Goal: Task Accomplishment & Management: Complete application form

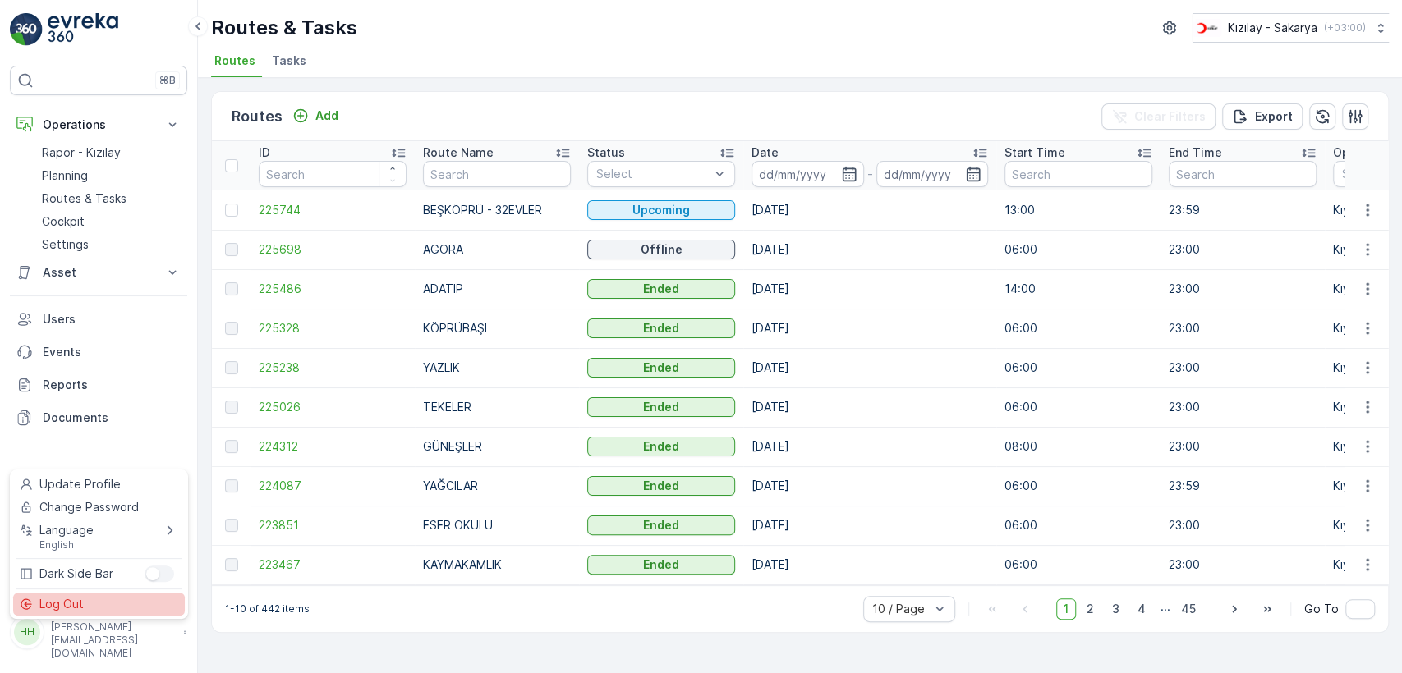
click at [113, 604] on div "Log Out" at bounding box center [99, 604] width 172 height 23
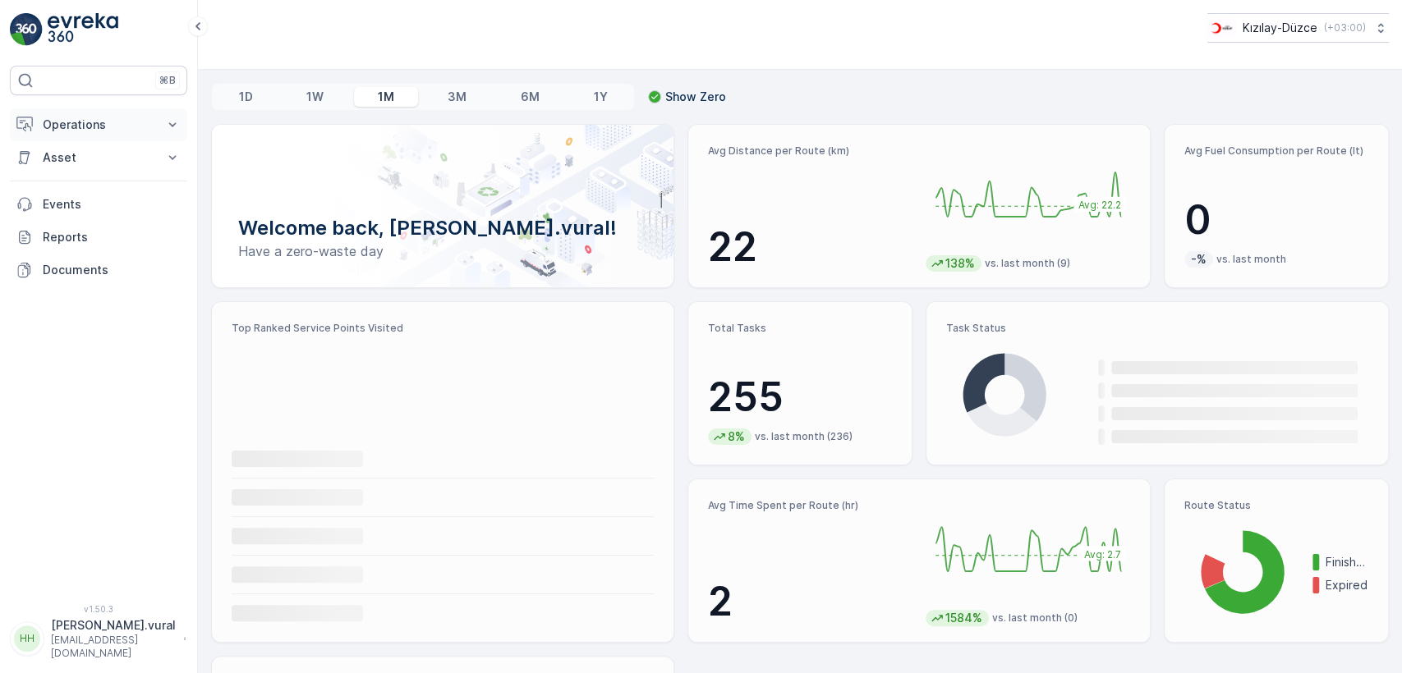
click at [121, 127] on p "Operations" at bounding box center [99, 125] width 112 height 16
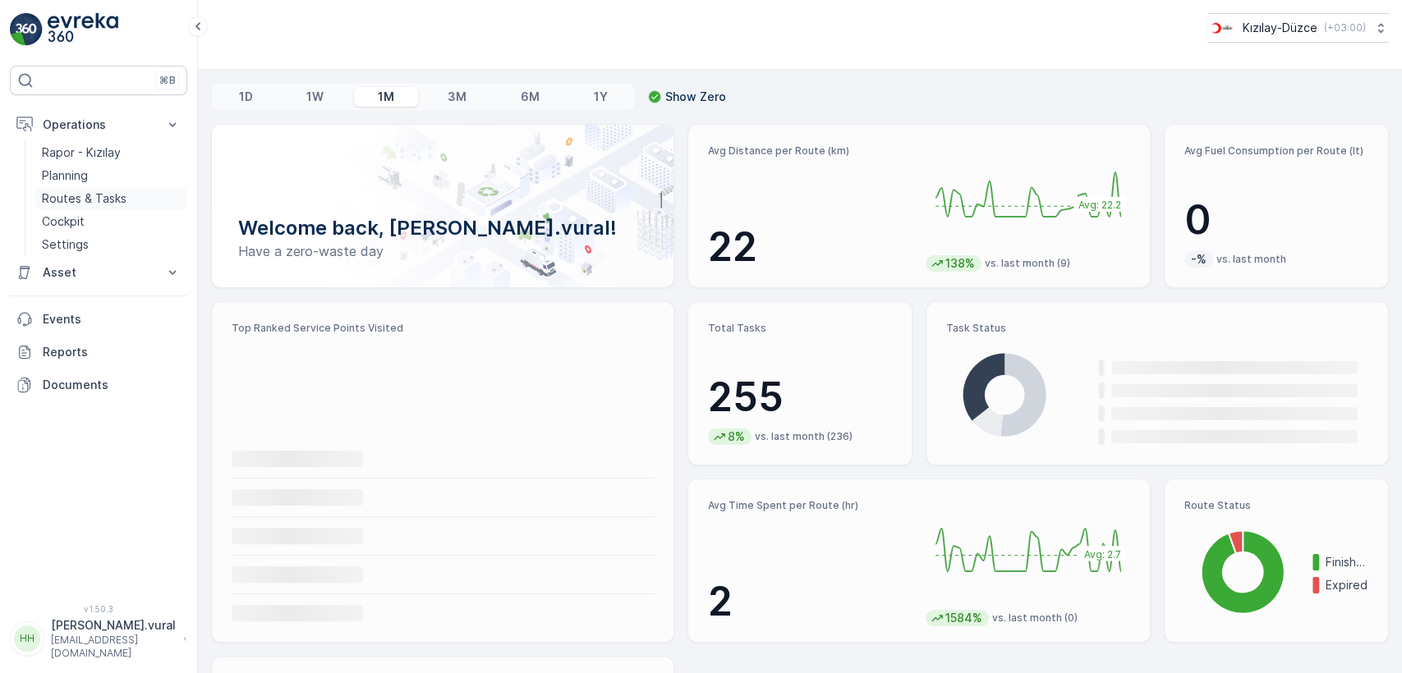
click at [113, 204] on p "Routes & Tasks" at bounding box center [84, 198] width 85 height 16
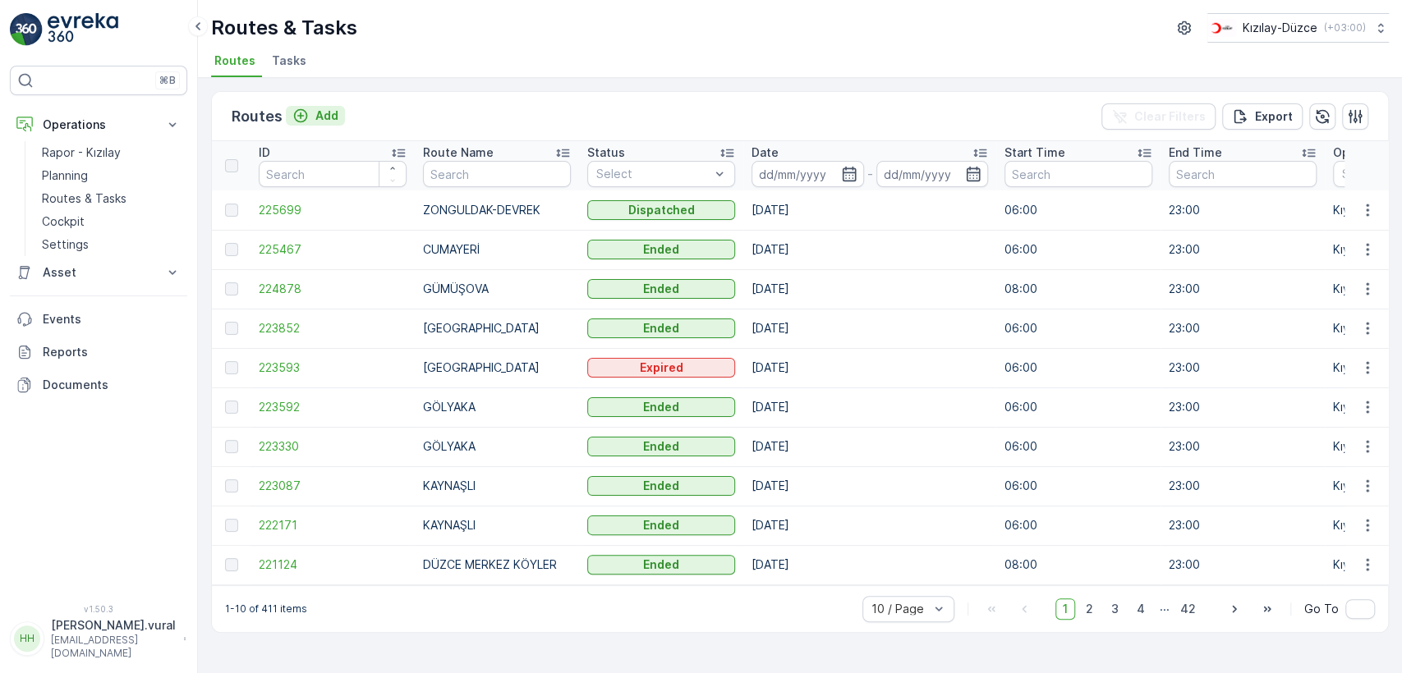
click at [336, 106] on button "Add" at bounding box center [315, 116] width 59 height 20
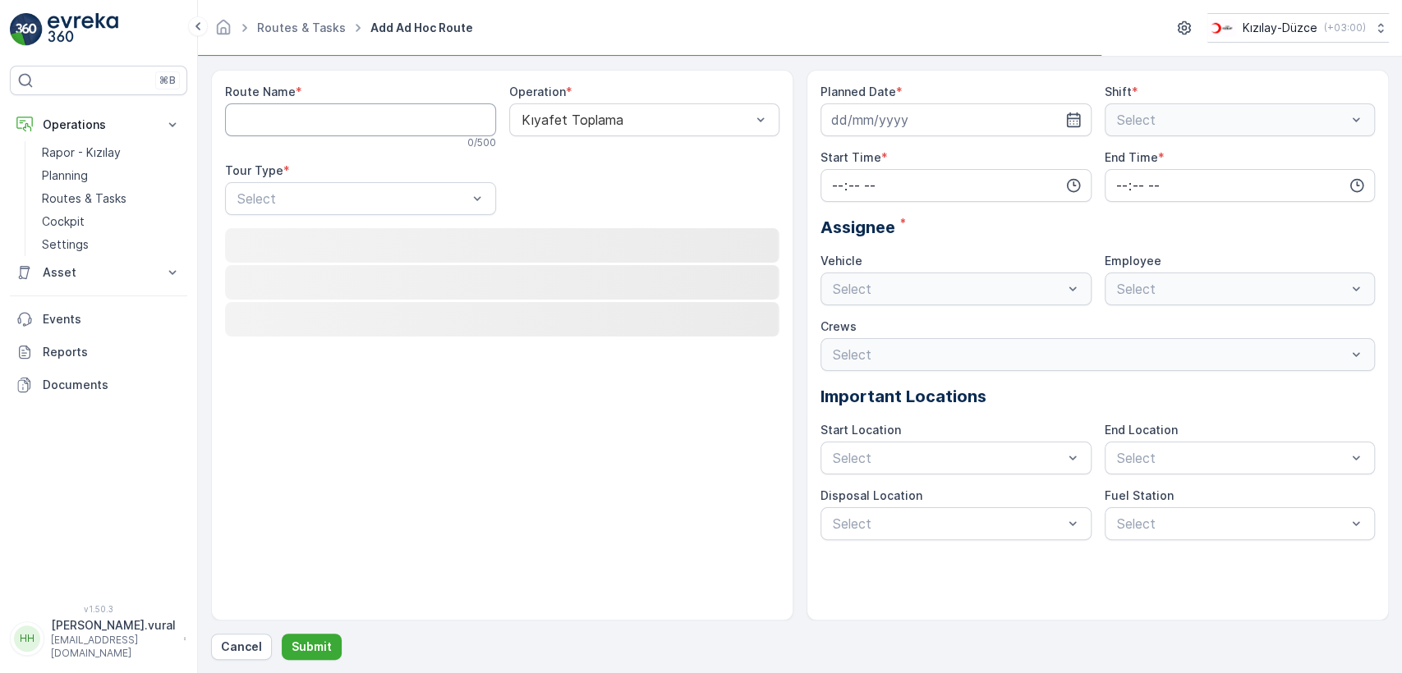
click at [336, 105] on Name "Route Name" at bounding box center [360, 119] width 271 height 33
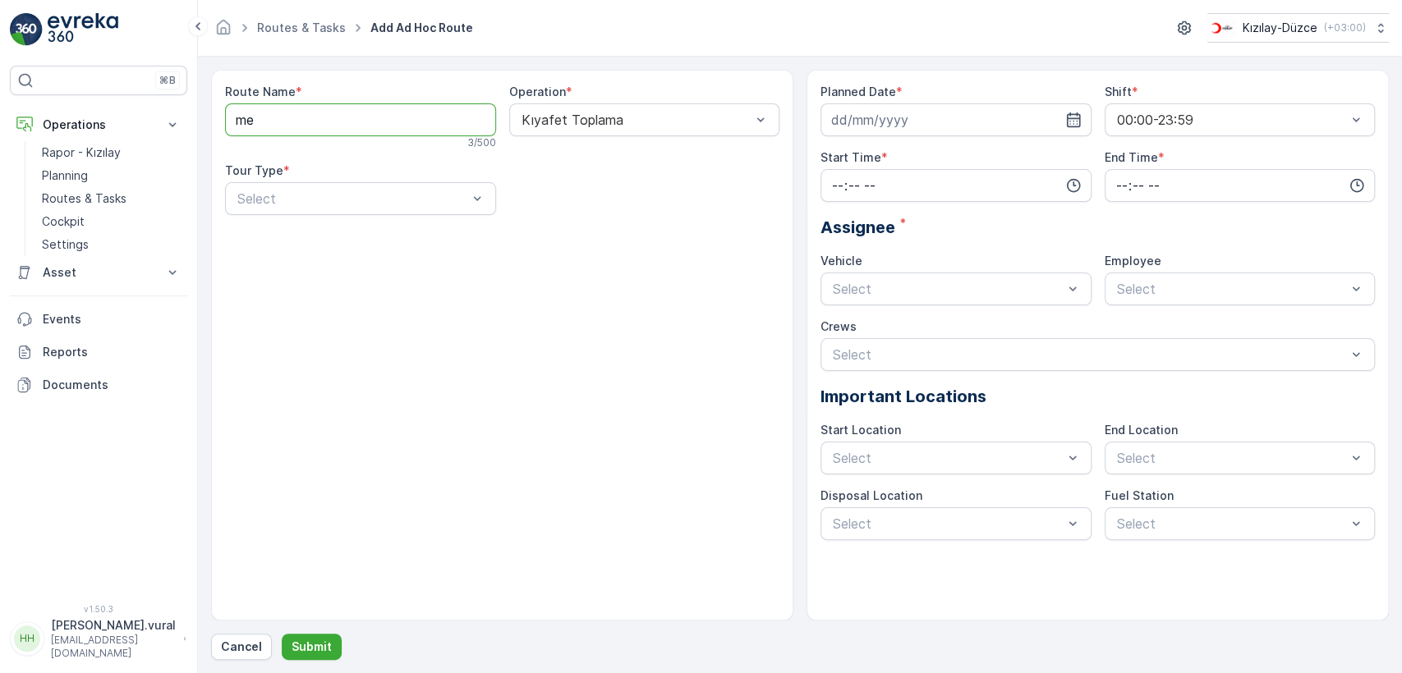
type Name "m"
type Name "BOLU - MENGEN"
click at [353, 185] on div "Select" at bounding box center [360, 198] width 271 height 33
click at [351, 233] on div "Static" at bounding box center [360, 239] width 251 height 15
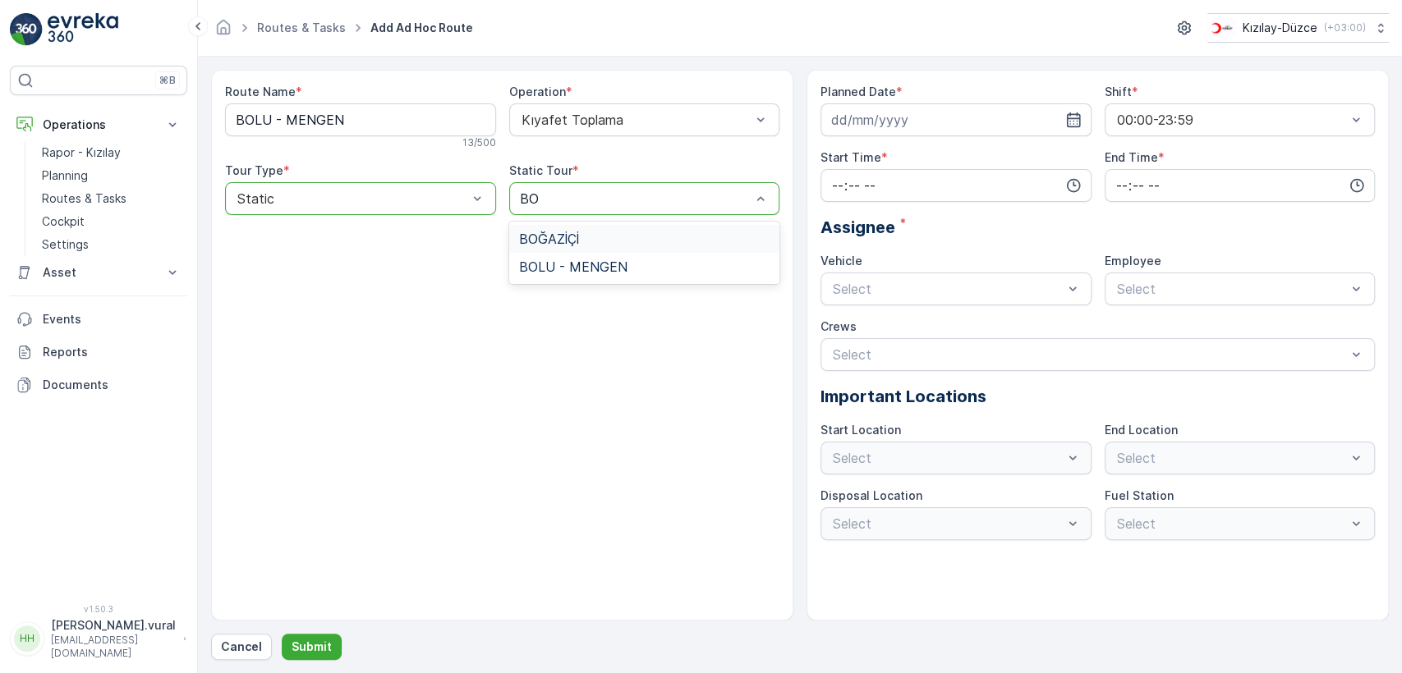
type input "BOL"
click at [572, 232] on span "BOLU - MENGEN" at bounding box center [573, 239] width 108 height 15
click at [883, 113] on input at bounding box center [955, 119] width 271 height 33
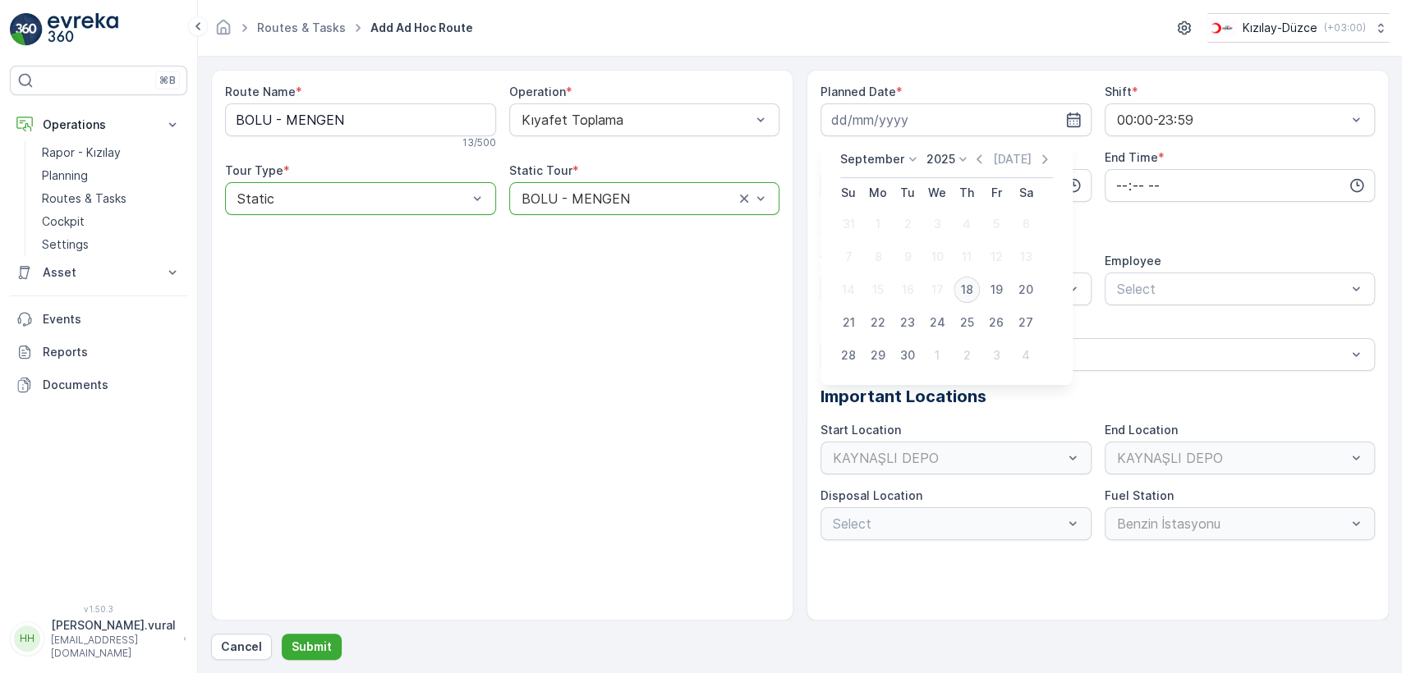
click at [964, 287] on div "18" at bounding box center [966, 290] width 26 height 26
type input "[DATE]"
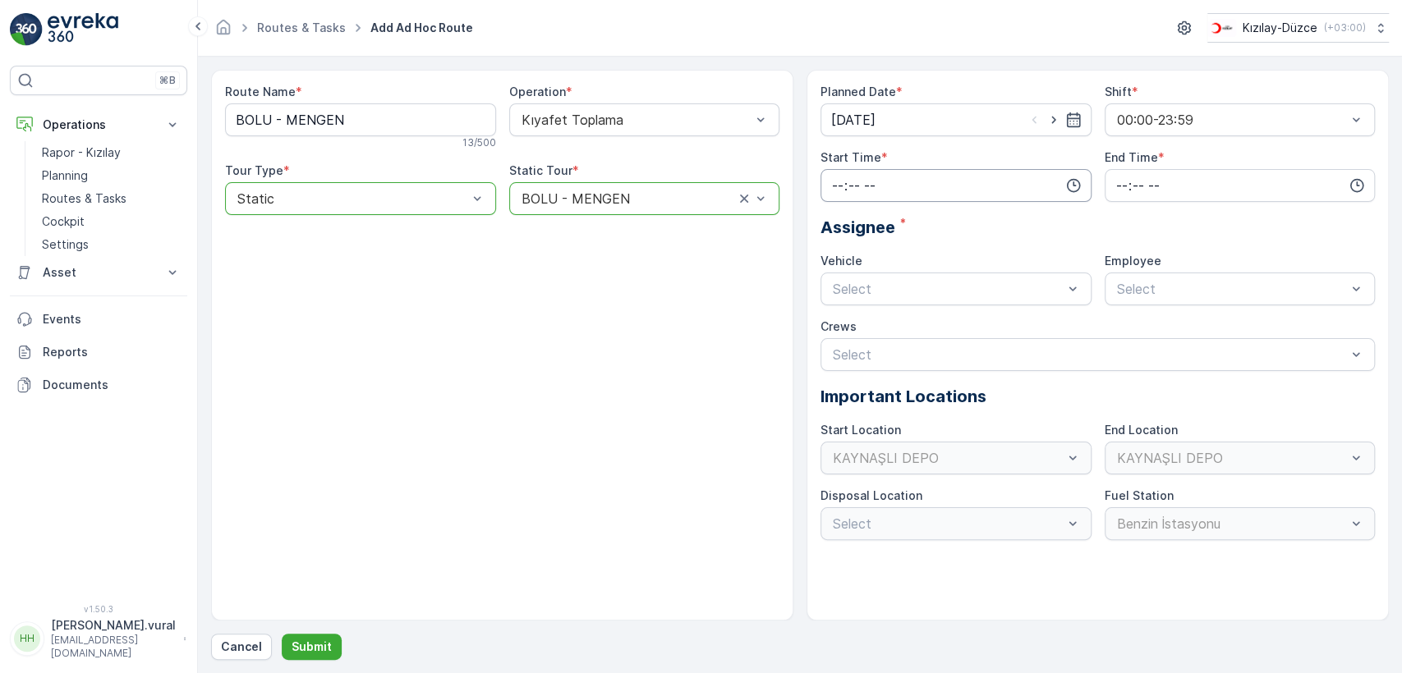
click at [909, 186] on input "time" at bounding box center [955, 185] width 271 height 33
click at [842, 344] on span "06" at bounding box center [837, 351] width 15 height 16
type input "06:00"
click at [1125, 200] on input "time" at bounding box center [1239, 185] width 271 height 33
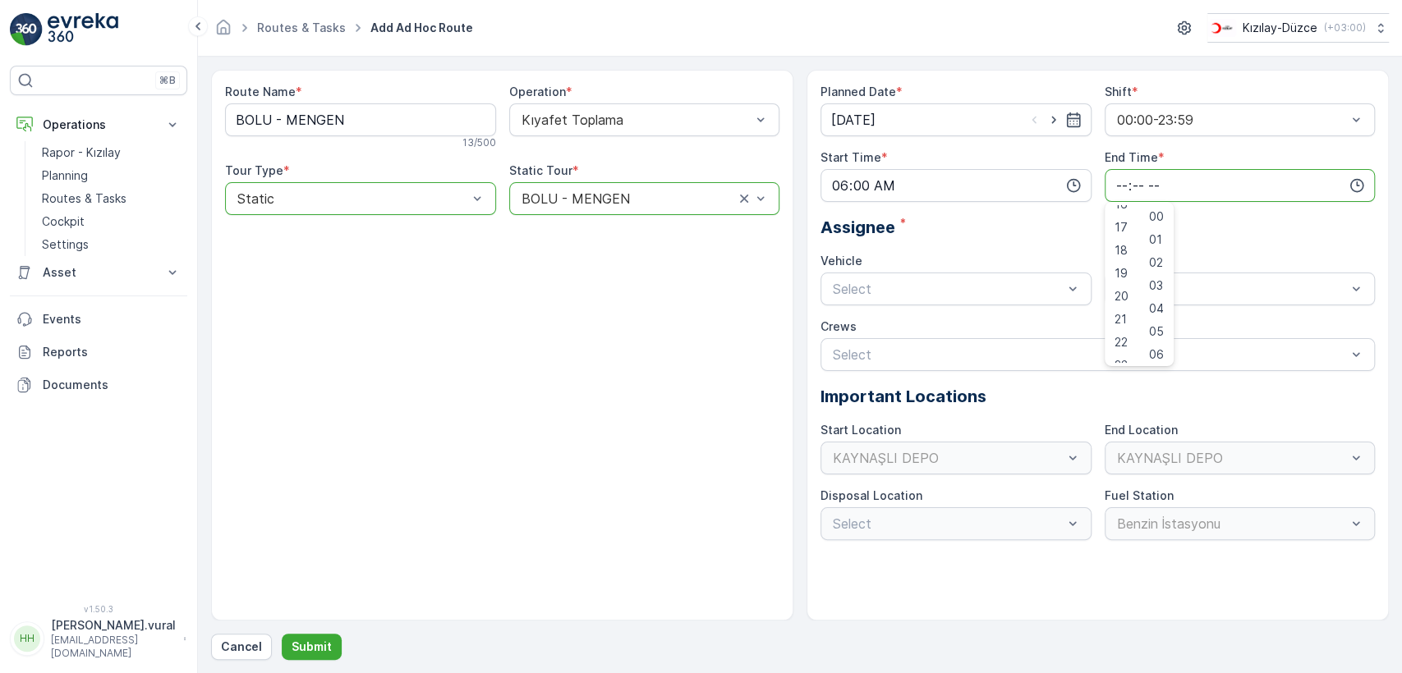
scroll to position [394, 0]
click at [1117, 353] on span "23" at bounding box center [1120, 351] width 13 height 16
type input "23:00"
drag, startPoint x: 911, startPoint y: 325, endPoint x: 973, endPoint y: 320, distance: 61.8
click at [973, 320] on div "06 DCG 614 Busy" at bounding box center [955, 329] width 271 height 28
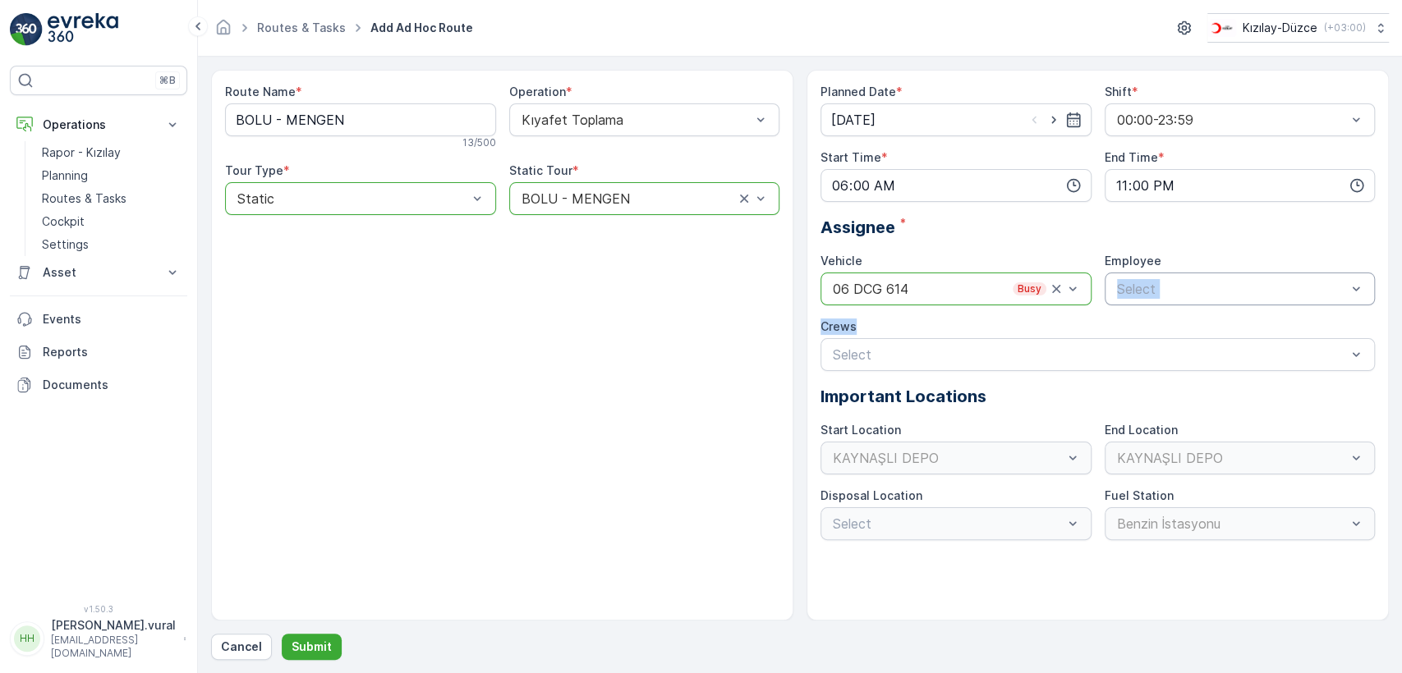
drag, startPoint x: 973, startPoint y: 320, endPoint x: 1147, endPoint y: 303, distance: 174.9
click at [1147, 303] on div "Planned Date * [DATE] Shift * 00:00-23:59 Start Time * 06:00 End Time * 23:00 A…" at bounding box center [1097, 312] width 554 height 457
click at [1147, 303] on div "Select" at bounding box center [1239, 289] width 271 height 33
click at [1138, 326] on span "06 DCG 614" at bounding box center [1152, 329] width 76 height 15
click at [313, 655] on button "Submit" at bounding box center [312, 647] width 60 height 26
